Goal: Task Accomplishment & Management: Use online tool/utility

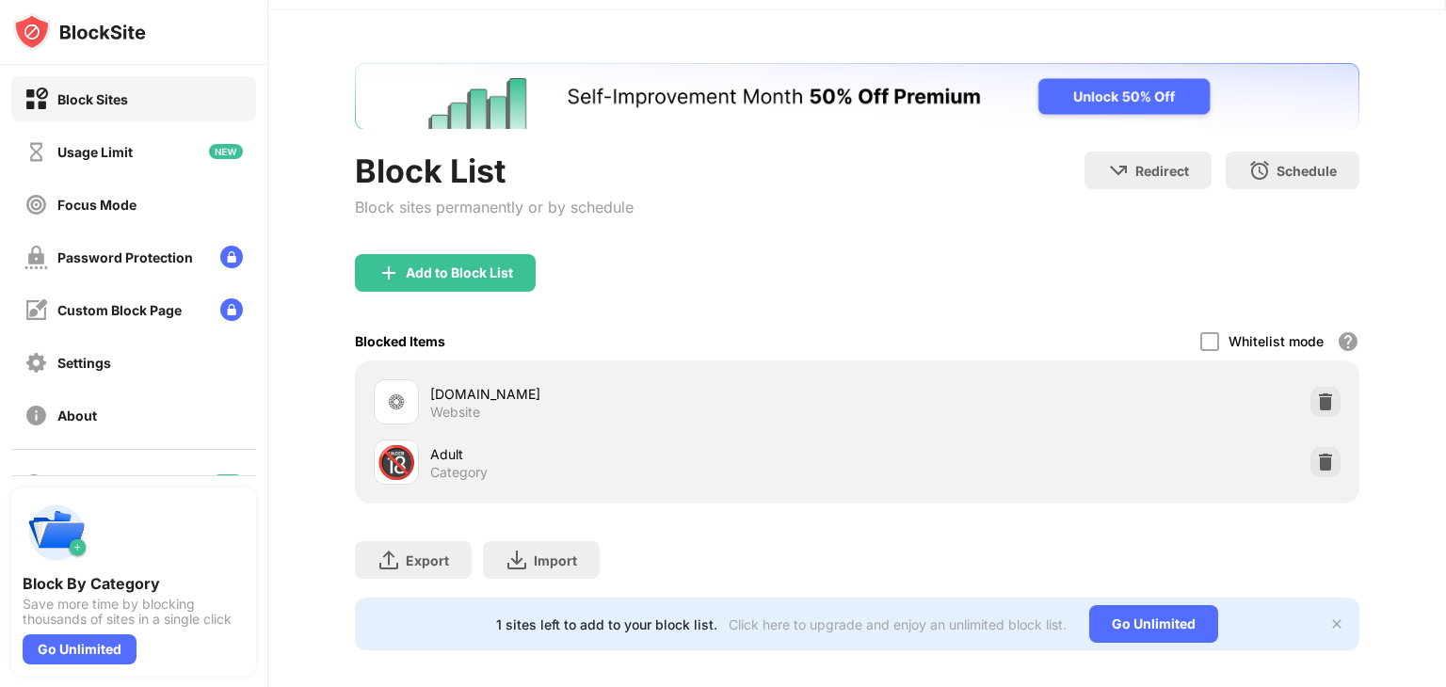
scroll to position [84, 0]
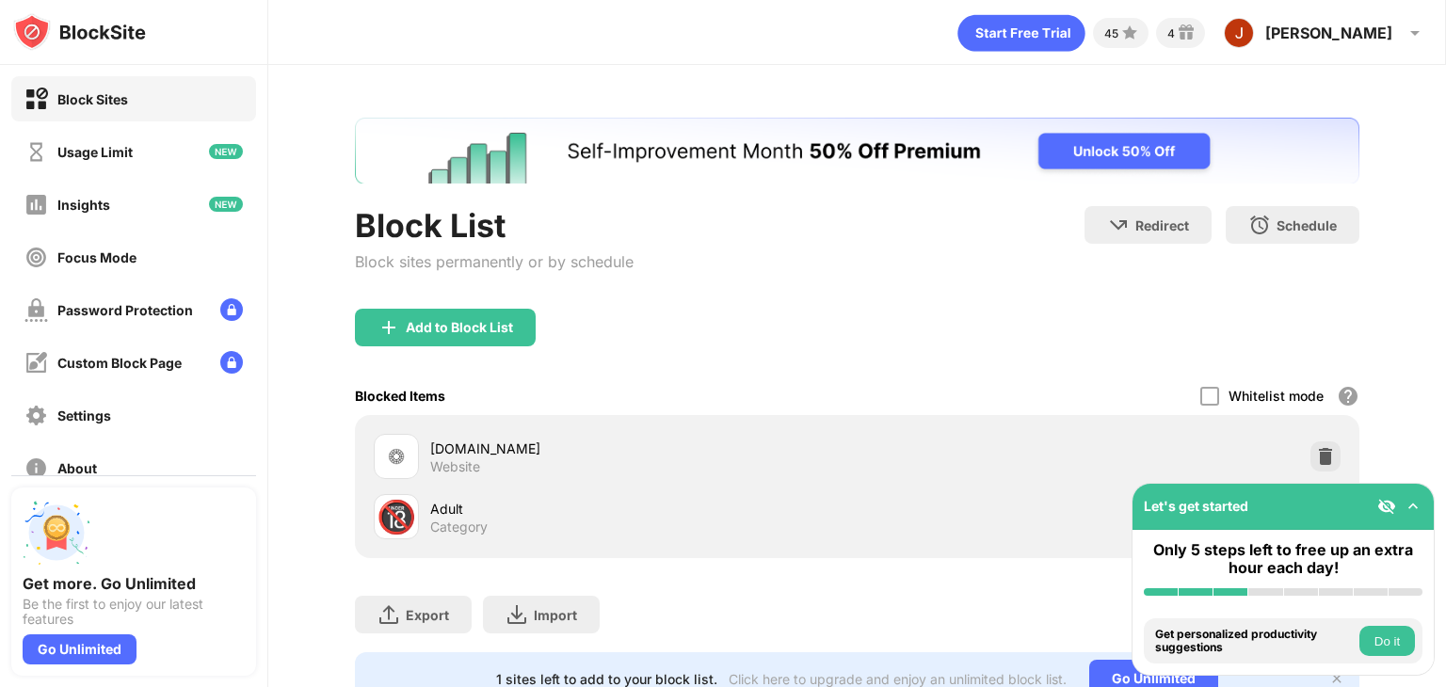
drag, startPoint x: 953, startPoint y: 616, endPoint x: 938, endPoint y: 608, distance: 17.3
click at [950, 614] on div "Export Export Files (for websites items only) Import Import Files (for websites…" at bounding box center [857, 605] width 1004 height 94
click at [425, 328] on div "Add to Block List" at bounding box center [459, 327] width 107 height 15
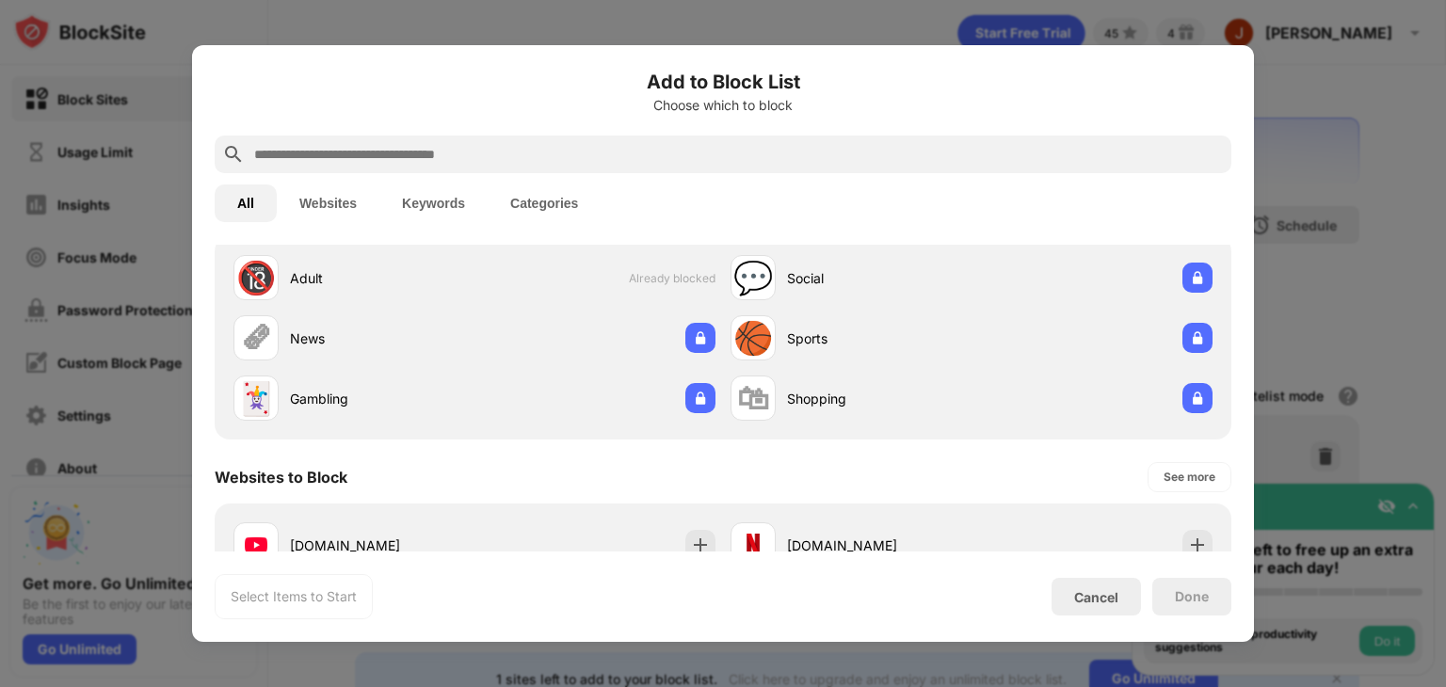
scroll to position [188, 0]
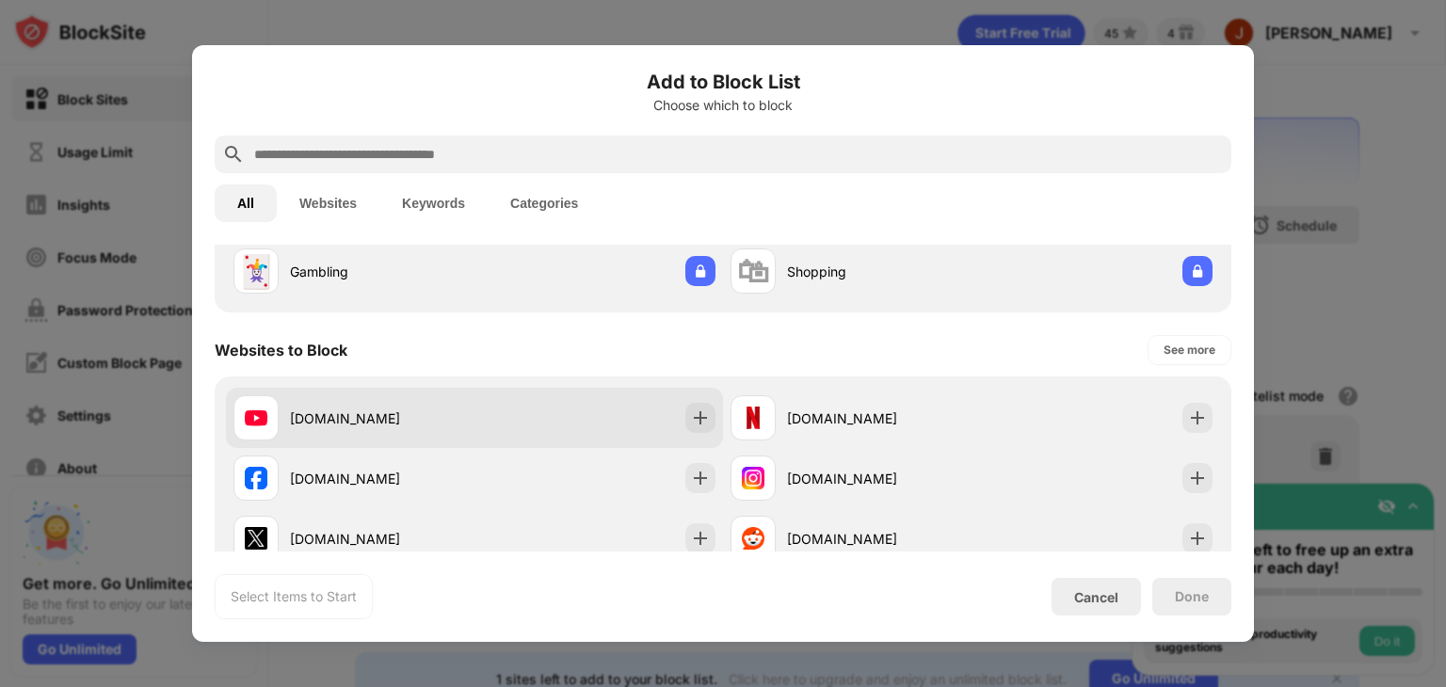
click at [704, 421] on div at bounding box center [700, 418] width 30 height 30
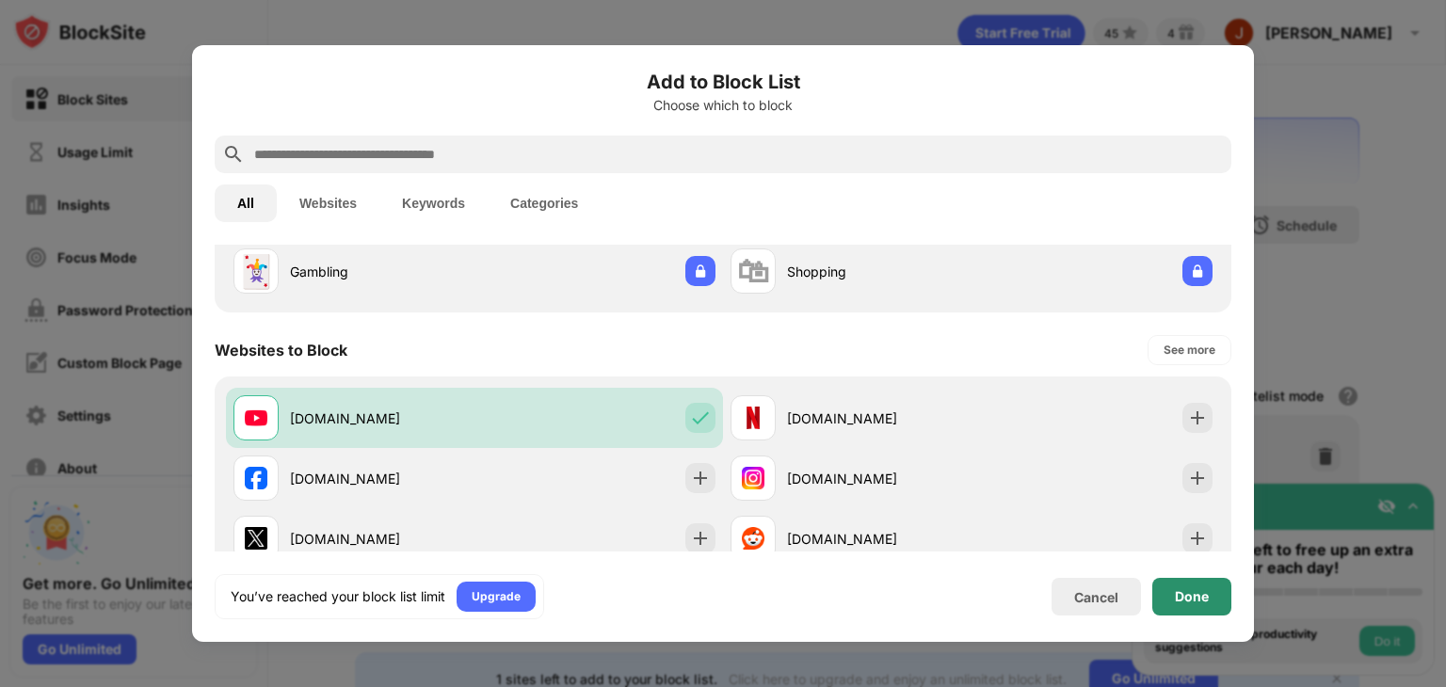
click at [1212, 598] on div "Done" at bounding box center [1191, 597] width 79 height 38
